Goal: Information Seeking & Learning: Learn about a topic

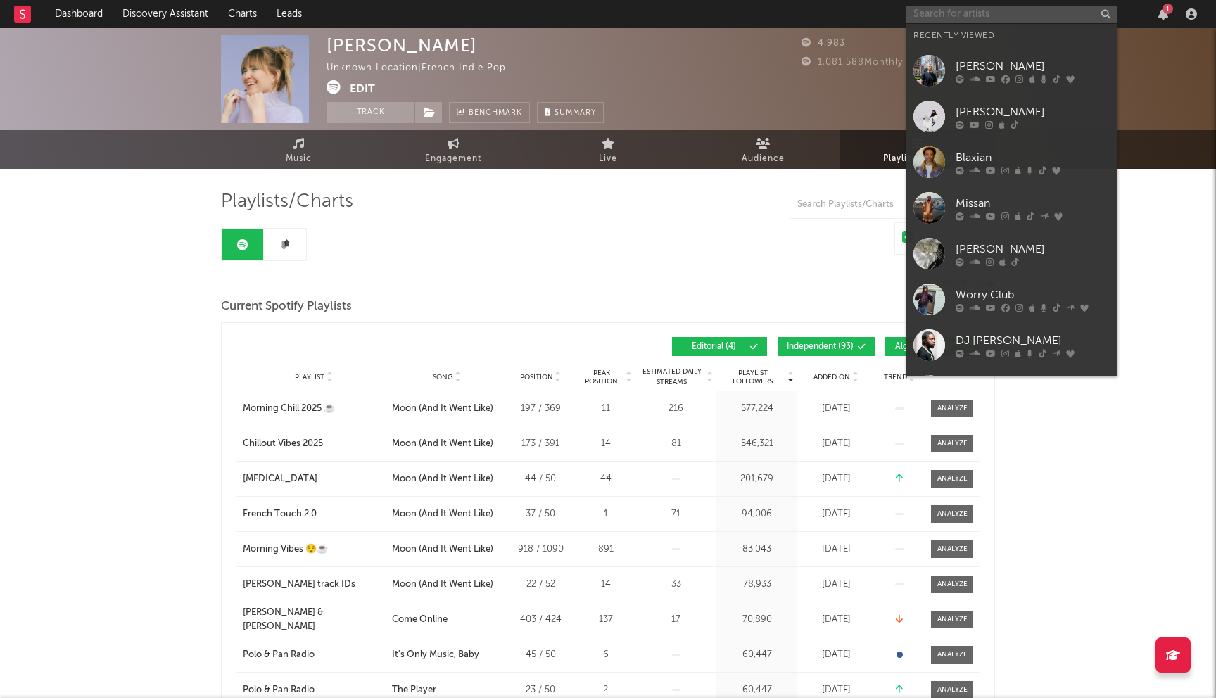
click at [927, 9] on input "text" at bounding box center [1011, 15] width 211 height 18
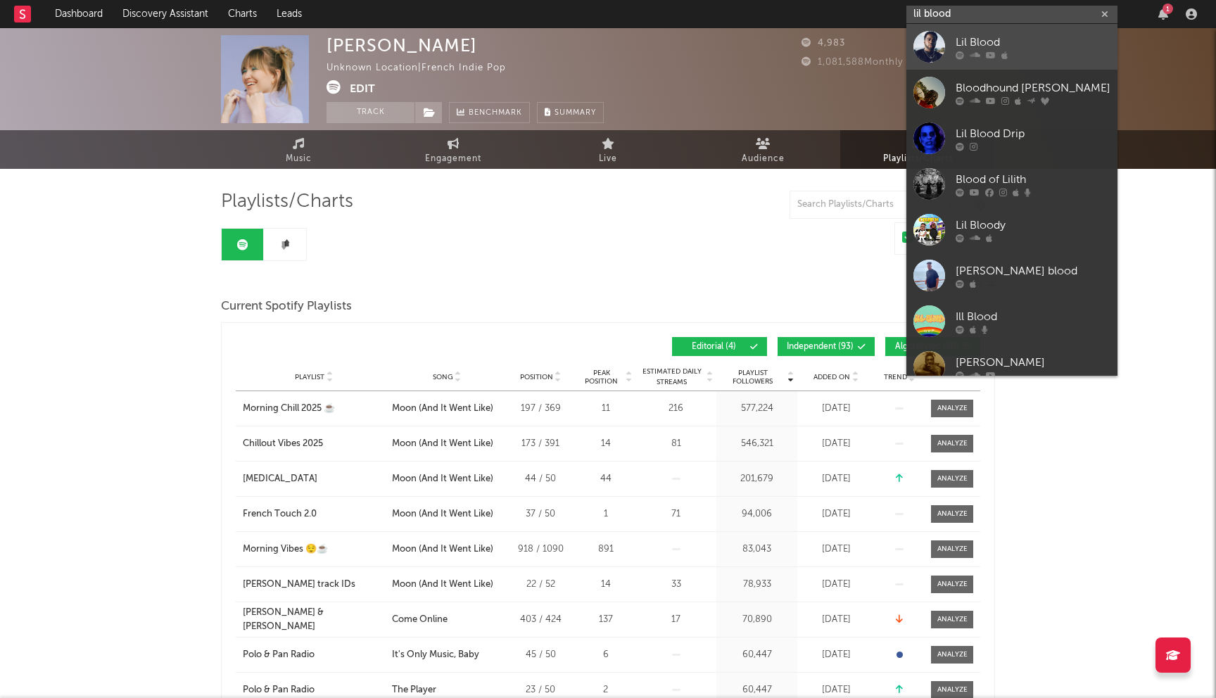
type input "lil blood"
click at [964, 38] on div "Lil Blood" at bounding box center [1033, 42] width 155 height 17
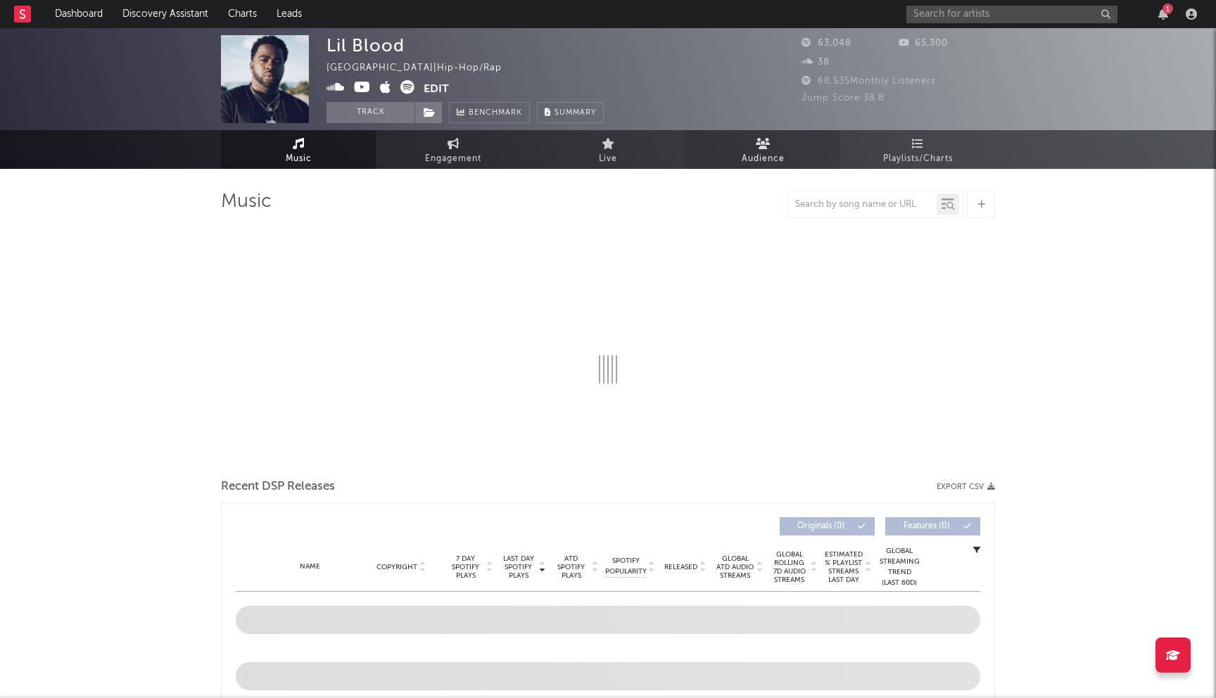
select select "6m"
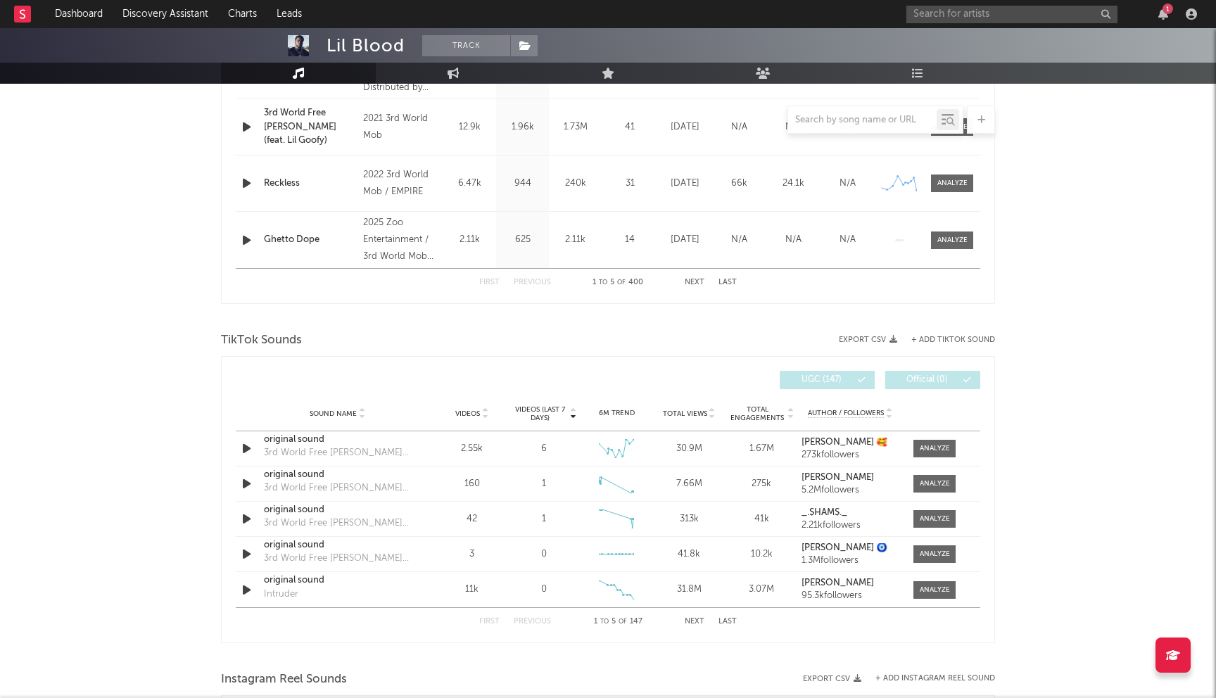
scroll to position [719, 0]
click at [689, 622] on button "Next" at bounding box center [695, 620] width 20 height 8
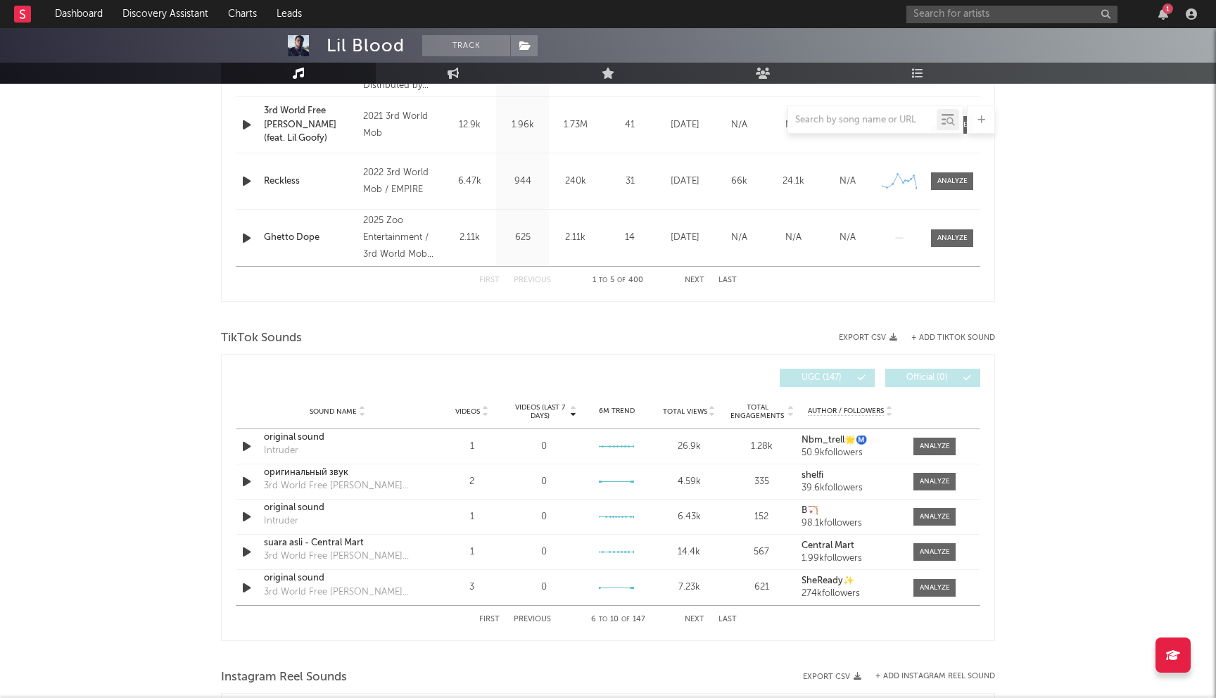
click at [689, 622] on button "Next" at bounding box center [695, 620] width 20 height 8
click at [455, 406] on div "Videos" at bounding box center [471, 411] width 65 height 11
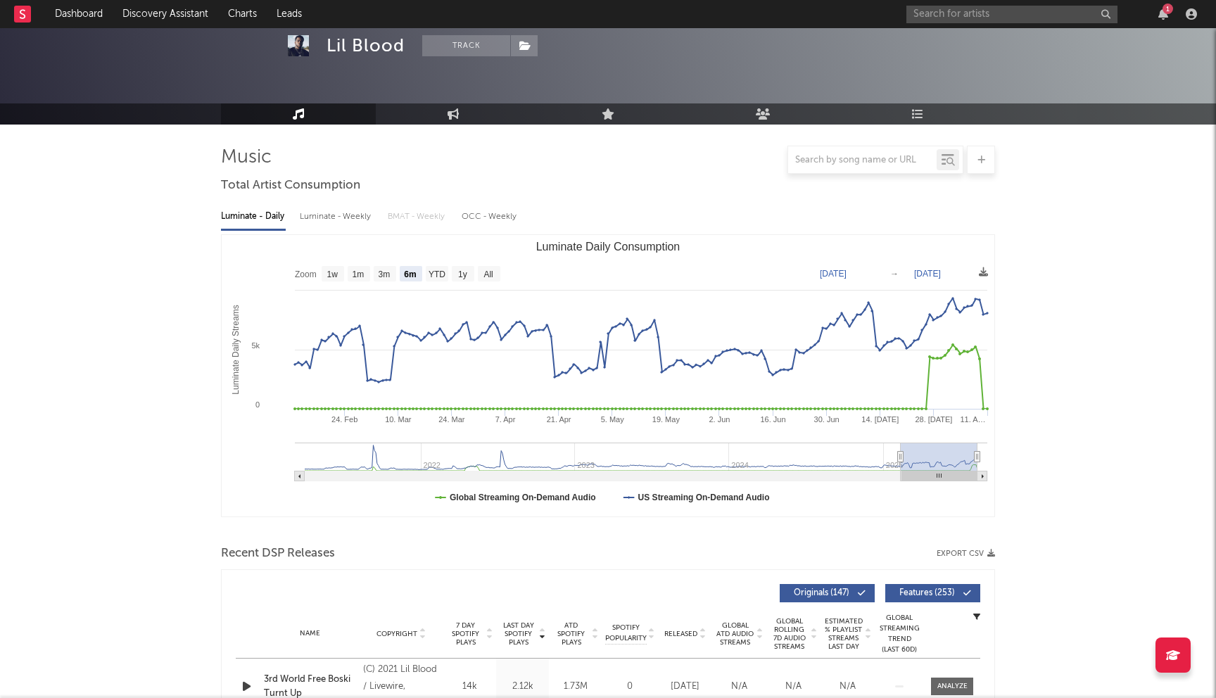
scroll to position [0, 0]
